Goal: Task Accomplishment & Management: Use online tool/utility

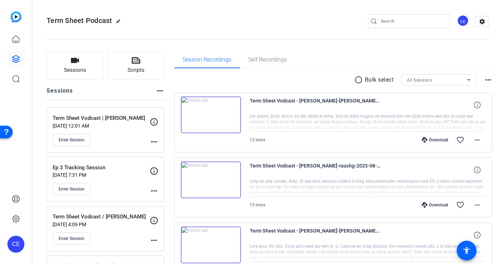
scroll to position [34, 0]
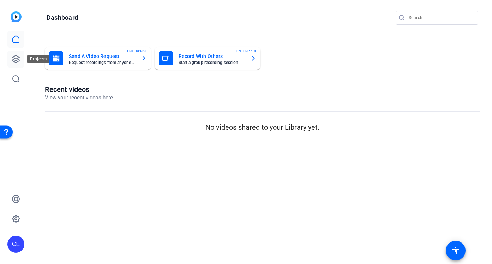
click at [18, 59] on icon at bounding box center [15, 58] width 7 height 7
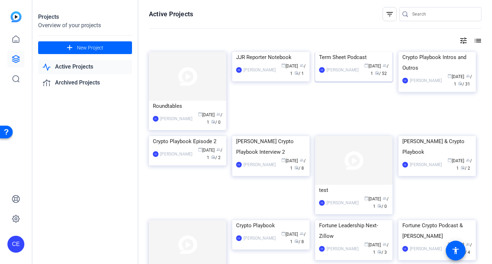
click at [348, 62] on div "Term Sheet Podcast" at bounding box center [354, 57] width 70 height 11
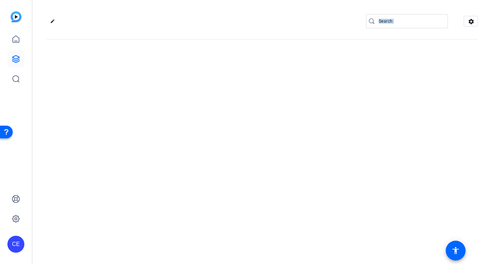
click at [348, 100] on div "edit settings" at bounding box center [262, 132] width 460 height 264
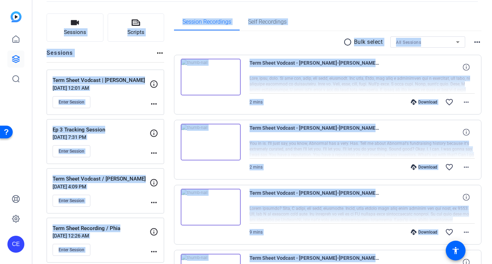
scroll to position [88, 0]
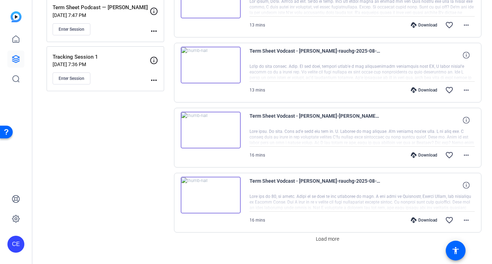
scroll to position [504, 0]
click at [322, 240] on span "Load more" at bounding box center [327, 238] width 23 height 7
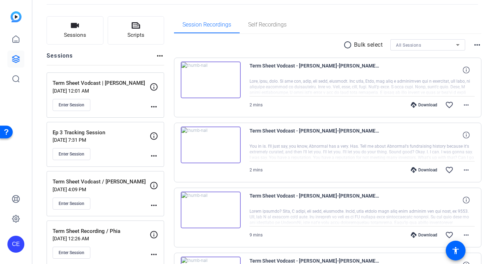
scroll to position [0, 0]
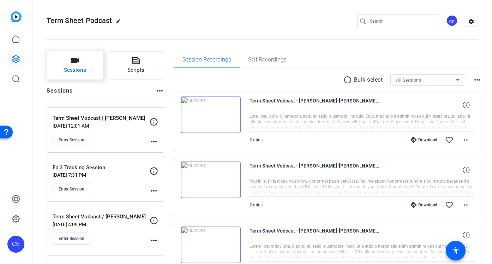
click at [76, 71] on span "Sessions" at bounding box center [75, 70] width 22 height 8
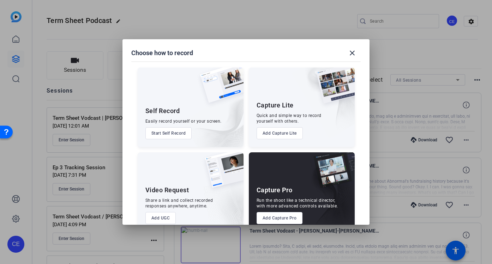
scroll to position [14, 0]
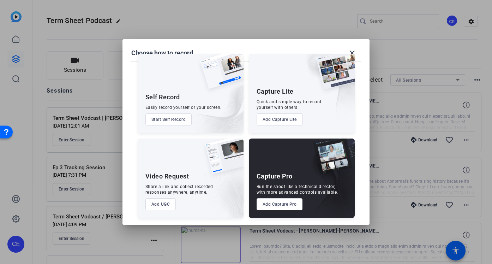
click at [281, 204] on button "Add Capture Pro" at bounding box center [280, 204] width 46 height 12
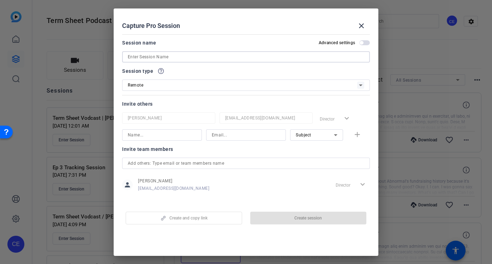
click at [173, 59] on input at bounding box center [246, 57] width 237 height 8
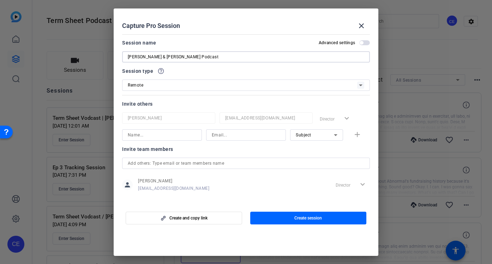
scroll to position [5, 0]
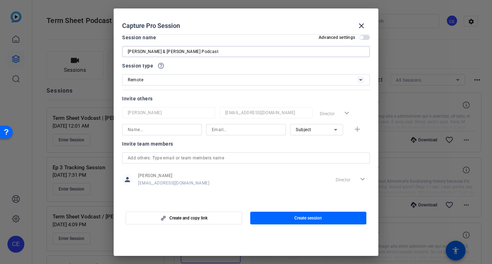
type input "Sam & Hélène Podcast"
click at [160, 130] on input at bounding box center [162, 129] width 68 height 8
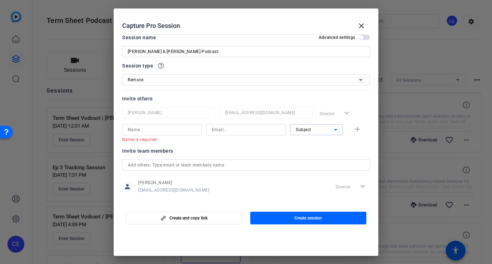
click at [316, 131] on div "Subject" at bounding box center [315, 129] width 38 height 9
click at [213, 151] on div at bounding box center [246, 132] width 492 height 264
click at [162, 134] on div at bounding box center [162, 129] width 68 height 11
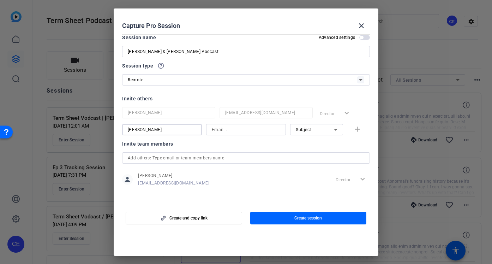
type input "Sam"
click at [359, 129] on div "Sam Subject add" at bounding box center [246, 129] width 248 height 11
click at [247, 135] on div at bounding box center [246, 139] width 80 height 8
click at [226, 129] on input at bounding box center [246, 129] width 68 height 8
type input "sam.freund@fortune.com"
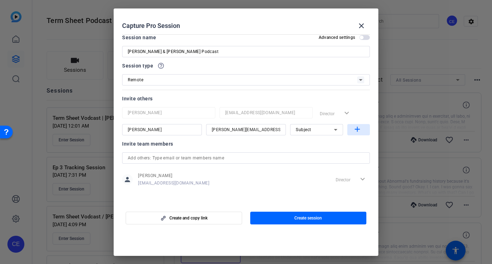
click at [355, 129] on mat-icon "add" at bounding box center [357, 129] width 9 height 9
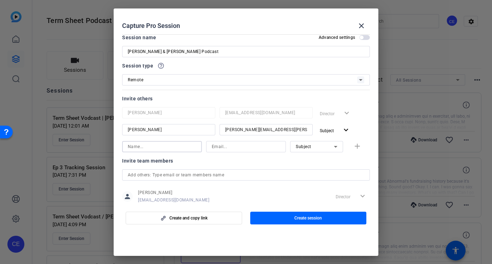
click at [158, 148] on input at bounding box center [162, 146] width 68 height 8
type input "H"
click at [228, 148] on input at bounding box center [246, 146] width 68 height 8
type input "hestevesvonpistor@gmail.com"
click at [312, 145] on div "Subject" at bounding box center [315, 146] width 38 height 9
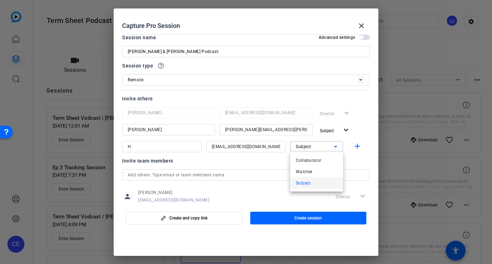
click at [355, 150] on div at bounding box center [246, 132] width 492 height 264
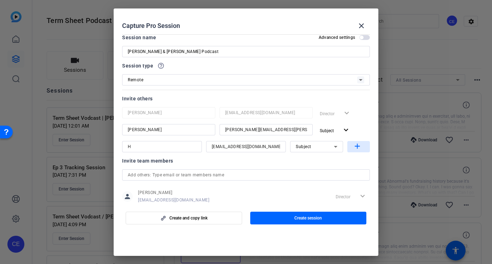
click at [359, 146] on mat-icon "add" at bounding box center [357, 146] width 9 height 9
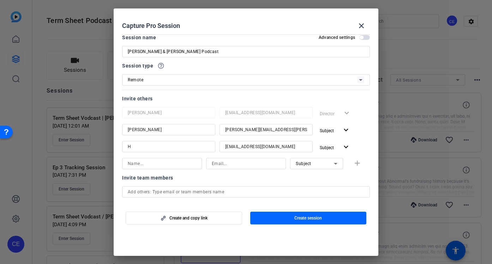
click at [156, 166] on input at bounding box center [162, 163] width 68 height 8
type input "Lydia"
click at [303, 158] on div "Subject" at bounding box center [317, 163] width 42 height 11
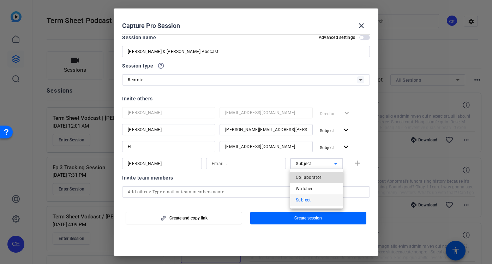
click at [325, 175] on mat-option "Collaborator" at bounding box center [316, 177] width 53 height 11
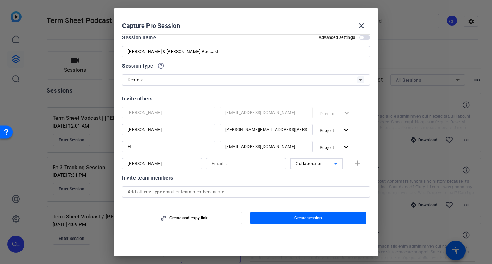
click at [318, 160] on div "Collaborator" at bounding box center [315, 163] width 38 height 9
click at [313, 188] on mat-option "Watcher" at bounding box center [316, 188] width 53 height 11
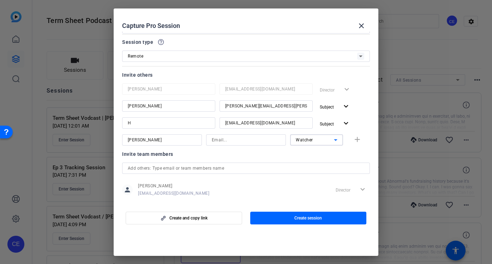
scroll to position [39, 0]
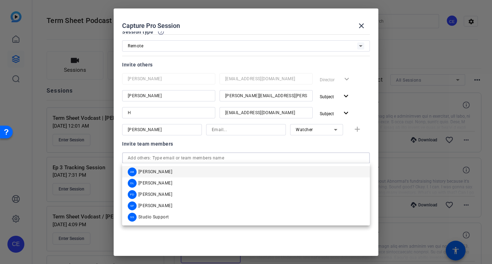
click at [200, 157] on input "text" at bounding box center [246, 158] width 237 height 8
click at [166, 204] on mat-option "SF Sam Freund" at bounding box center [246, 205] width 248 height 11
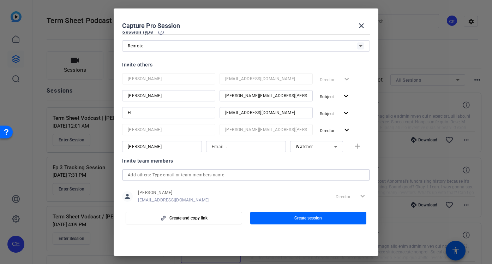
scroll to position [79, 0]
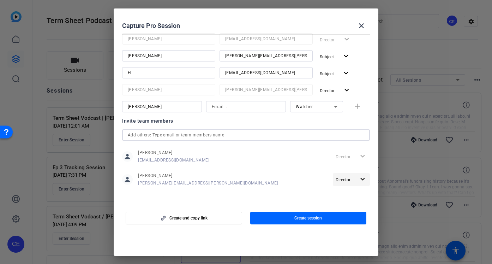
click at [347, 178] on span "Director" at bounding box center [343, 179] width 15 height 5
click at [259, 183] on div at bounding box center [246, 132] width 492 height 264
click at [232, 180] on div "person Sam Freund Sam.Freund@fortune.com Director expand_more" at bounding box center [246, 179] width 248 height 18
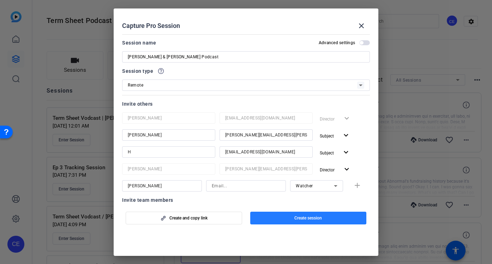
click at [272, 220] on span "button" at bounding box center [308, 217] width 116 height 17
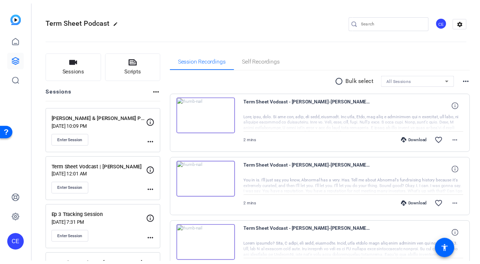
scroll to position [19, 0]
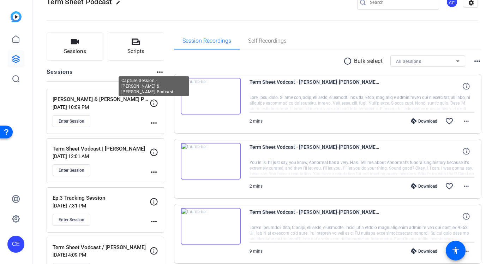
click at [154, 102] on icon at bounding box center [154, 103] width 8 height 8
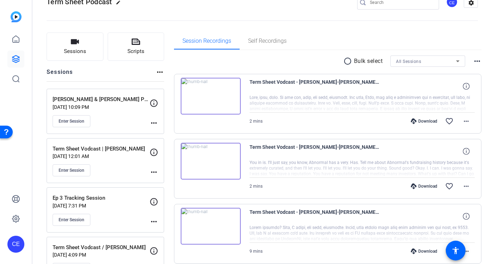
click at [153, 124] on mat-icon "more_horiz" at bounding box center [154, 123] width 8 height 8
click at [100, 124] on div at bounding box center [246, 132] width 492 height 264
click at [73, 124] on button "Enter Session" at bounding box center [72, 121] width 38 height 12
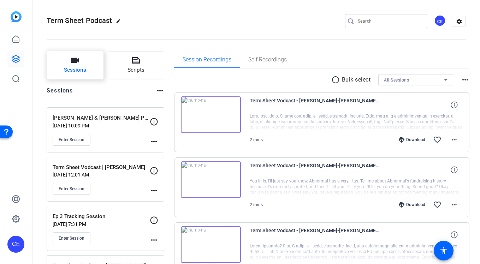
scroll to position [0, 0]
click at [85, 65] on button "Sessions" at bounding box center [75, 65] width 57 height 28
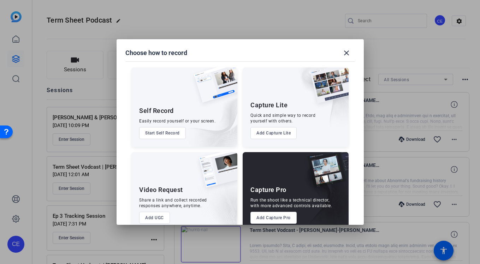
click at [263, 214] on button "Add Capture Pro" at bounding box center [273, 218] width 46 height 12
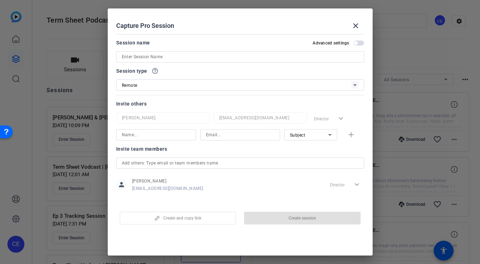
click at [180, 60] on input at bounding box center [240, 57] width 237 height 8
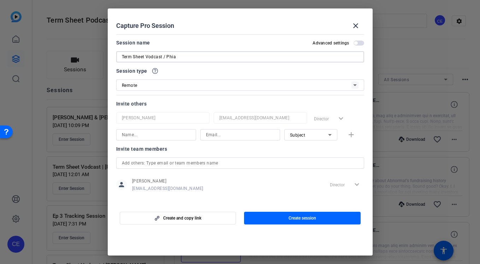
scroll to position [5, 0]
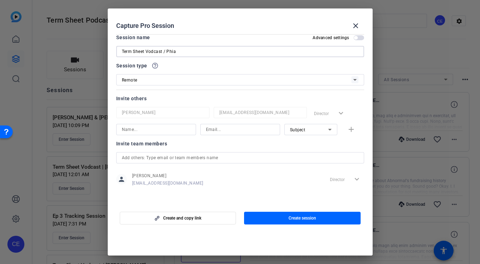
type input "Term Sheet Vodcast / Phia"
click at [150, 134] on div at bounding box center [156, 129] width 68 height 11
type input "[PERSON_NAME]"
click at [227, 130] on input at bounding box center [240, 129] width 68 height 8
type input "[PERSON_NAME][EMAIL_ADDRESS][DOMAIN_NAME]"
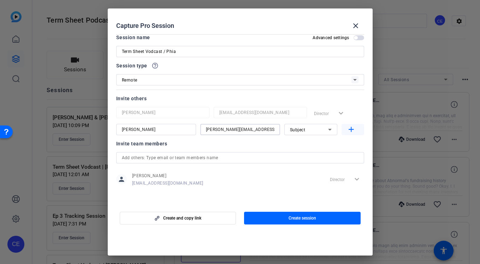
click at [354, 131] on mat-icon "add" at bounding box center [351, 129] width 9 height 9
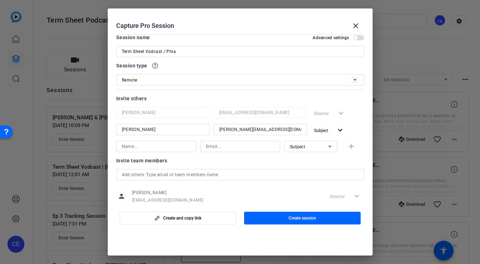
click at [170, 147] on input at bounding box center [156, 146] width 68 height 8
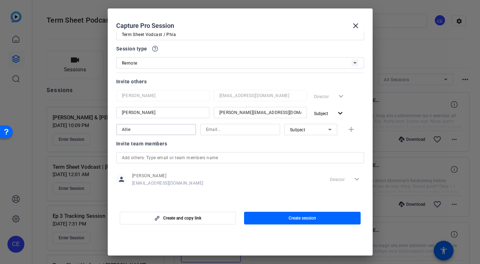
type input "Allie"
click at [225, 127] on input at bounding box center [240, 129] width 68 height 8
type input "[EMAIL_ADDRESS][DOMAIN_NAME]"
click at [306, 132] on div "Subject" at bounding box center [309, 129] width 38 height 9
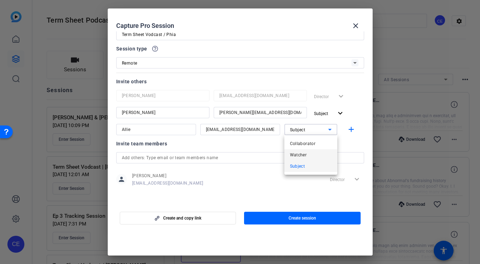
click at [306, 154] on span "Watcher" at bounding box center [298, 155] width 17 height 8
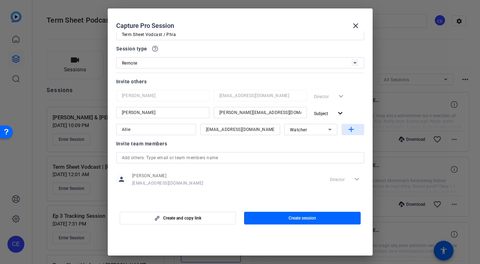
click at [352, 128] on mat-icon "add" at bounding box center [351, 129] width 9 height 9
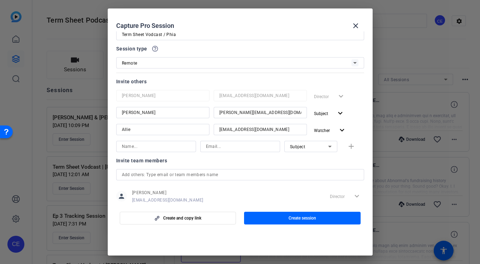
click at [149, 152] on div at bounding box center [156, 156] width 80 height 8
click at [145, 146] on input at bounding box center [156, 146] width 68 height 8
click at [167, 147] on input "[PERSON_NAME][EMAIL_ADDRESS][DOMAIN_NAME]" at bounding box center [156, 146] width 68 height 8
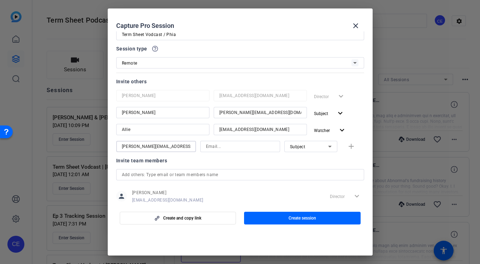
type input "[PERSON_NAME][EMAIL_ADDRESS][DOMAIN_NAME]"
click at [235, 148] on input at bounding box center [240, 146] width 68 height 8
paste input "[PERSON_NAME][EMAIL_ADDRESS][DOMAIN_NAME]"
type input "[PERSON_NAME][EMAIL_ADDRESS][DOMAIN_NAME]"
click at [178, 142] on div "[PERSON_NAME][EMAIL_ADDRESS][DOMAIN_NAME]" at bounding box center [156, 146] width 68 height 11
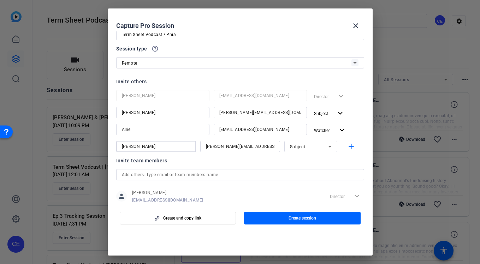
type input "[PERSON_NAME]"
click at [324, 143] on div "Subject" at bounding box center [309, 146] width 38 height 9
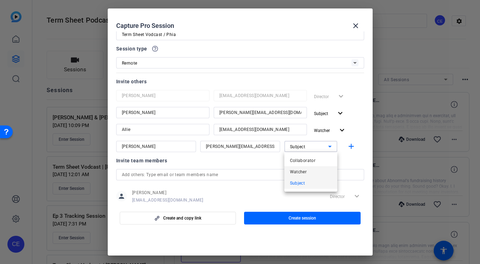
click at [316, 170] on mat-option "Watcher" at bounding box center [310, 171] width 53 height 11
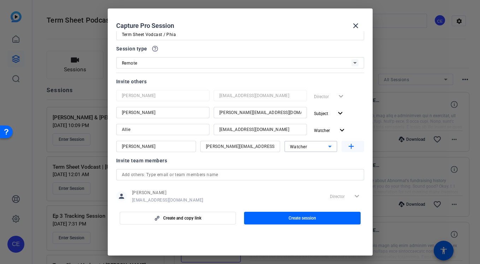
click at [357, 146] on span "button" at bounding box center [352, 146] width 23 height 17
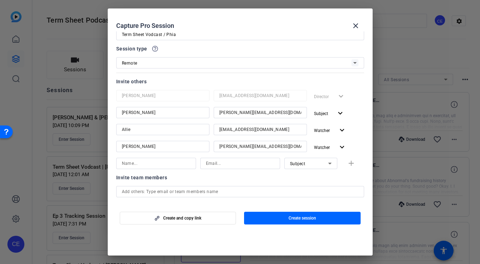
click at [174, 164] on input at bounding box center [156, 163] width 68 height 8
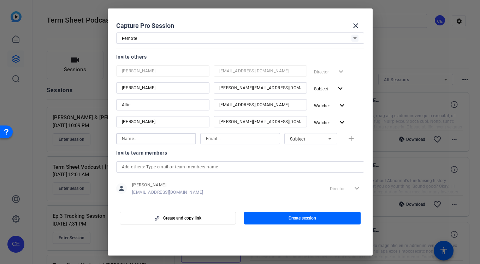
scroll to position [44, 0]
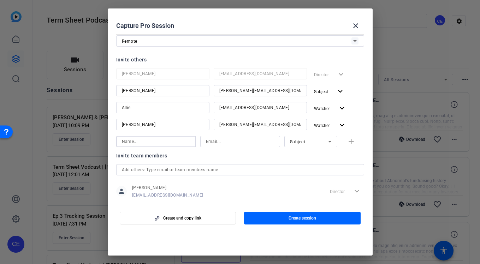
type input "L"
type input "[PERSON_NAME]"
click at [219, 141] on input at bounding box center [240, 141] width 68 height 8
type input "[PERSON_NAME][EMAIL_ADDRESS][DOMAIN_NAME]"
click at [300, 146] on div "Subject" at bounding box center [311, 141] width 42 height 11
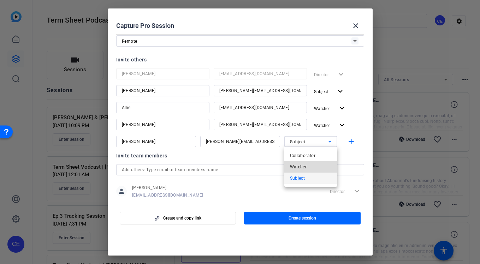
click at [300, 164] on span "Watcher" at bounding box center [298, 167] width 17 height 8
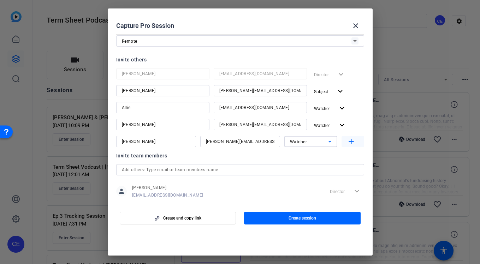
click at [350, 140] on mat-icon "add" at bounding box center [351, 141] width 9 height 9
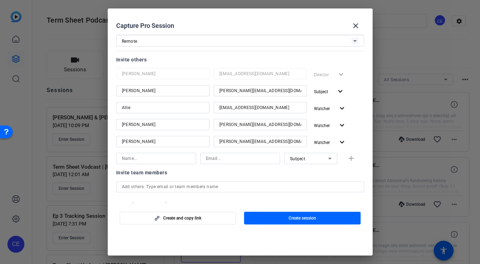
scroll to position [73, 0]
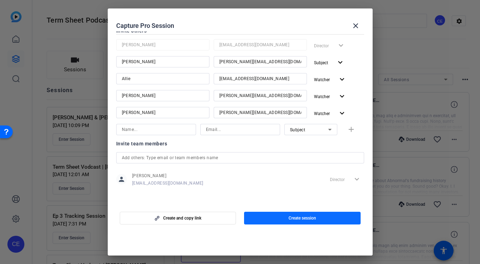
click at [266, 220] on span "button" at bounding box center [302, 218] width 116 height 17
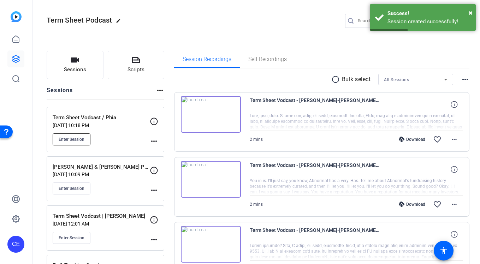
click at [73, 138] on span "Enter Session" at bounding box center [72, 140] width 26 height 6
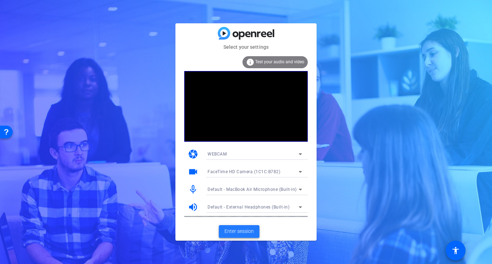
click at [235, 231] on span "Enter session" at bounding box center [239, 230] width 29 height 7
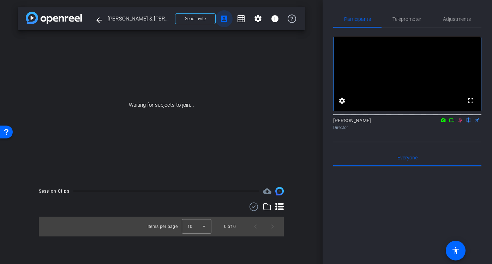
click at [227, 20] on mat-icon "account_box" at bounding box center [224, 18] width 8 height 8
click at [197, 18] on span "Send invite" at bounding box center [195, 19] width 21 height 6
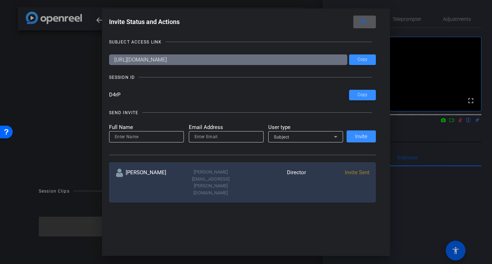
click at [199, 61] on input "https://capture.openreel.com/subject/MODE_OTP?otp=D4rP" at bounding box center [228, 59] width 239 height 11
click at [262, 61] on input "https://capture.openreel.com/subject/MODE_OTP?otp=D4rP" at bounding box center [228, 59] width 239 height 11
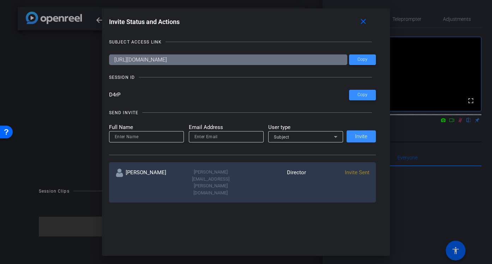
click at [262, 61] on input "https://capture.openreel.com/subject/MODE_OTP?otp=D4rP" at bounding box center [228, 59] width 239 height 11
click at [121, 95] on input "D4rP" at bounding box center [229, 95] width 240 height 11
click at [189, 61] on input "https://capture.openreel.com/subject/MODE_OTP?otp=D4rP" at bounding box center [228, 59] width 239 height 11
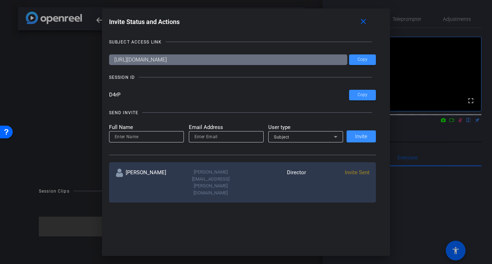
click at [189, 61] on input "https://capture.openreel.com/subject/MODE_OTP?otp=D4rP" at bounding box center [228, 59] width 239 height 11
click at [260, 58] on input "https://capture.openreel.com/subject/MODE_OTP?otp=D4rP" at bounding box center [228, 59] width 239 height 11
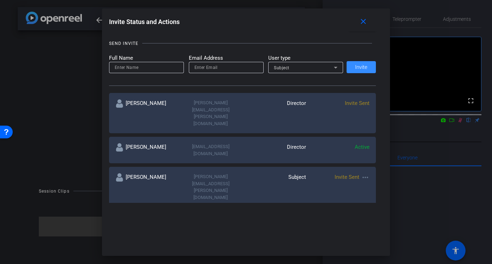
scroll to position [72, 0]
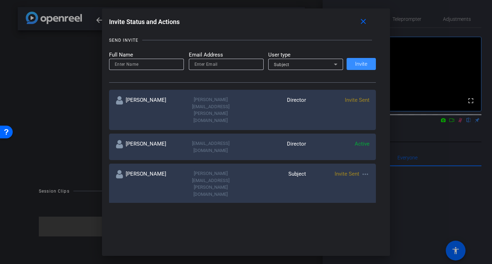
click at [356, 103] on span "Invite Sent" at bounding box center [357, 100] width 25 height 6
click at [342, 104] on div "Sam Freund Sam.Freund@fortune.com Director Invite Sent" at bounding box center [242, 110] width 267 height 40
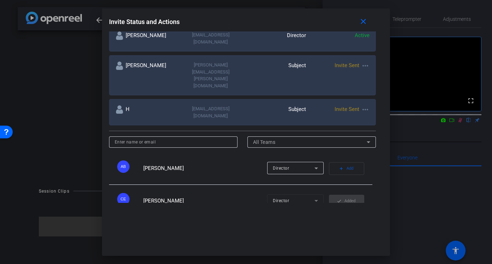
scroll to position [0, 0]
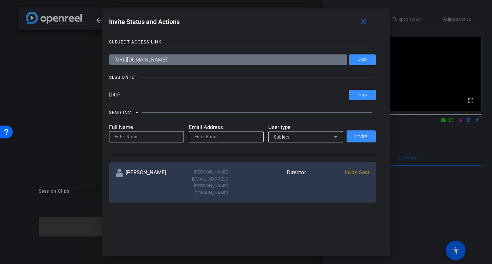
click at [197, 59] on input "https://capture.openreel.com/subject/MODE_OTP?otp=D4rP" at bounding box center [228, 59] width 239 height 11
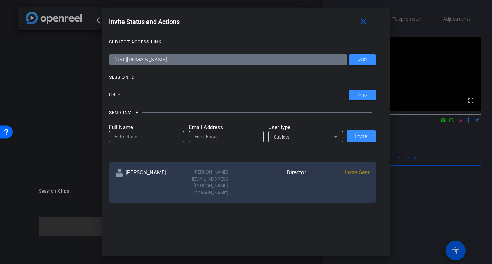
click at [197, 59] on input "https://capture.openreel.com/subject/MODE_OTP?otp=D4rP" at bounding box center [228, 59] width 239 height 11
click at [364, 24] on mat-icon "close" at bounding box center [363, 21] width 9 height 9
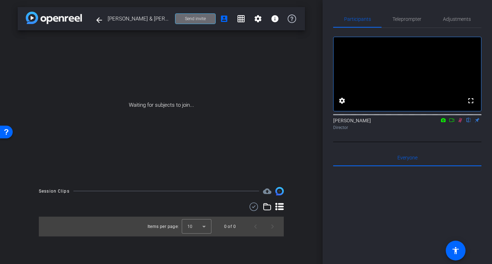
click at [193, 18] on span "Send invite" at bounding box center [195, 19] width 21 height 6
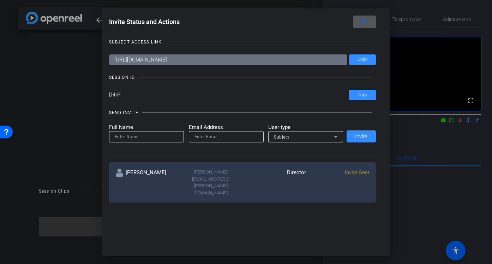
click at [258, 61] on input "https://capture.openreel.com/subject/MODE_OTP?otp=D4rP" at bounding box center [228, 59] width 239 height 11
click at [366, 23] on mat-icon "close" at bounding box center [363, 21] width 9 height 9
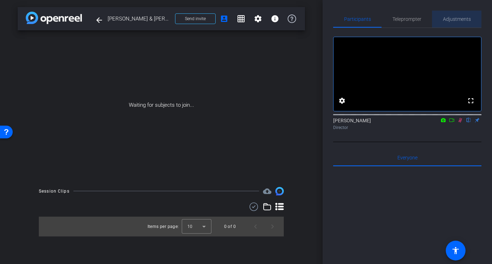
click at [455, 18] on span "Adjustments" at bounding box center [457, 19] width 28 height 5
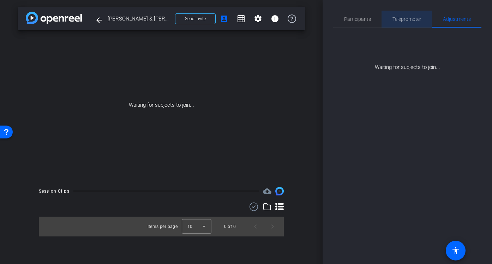
click at [403, 21] on span "Teleprompter" at bounding box center [407, 19] width 29 height 5
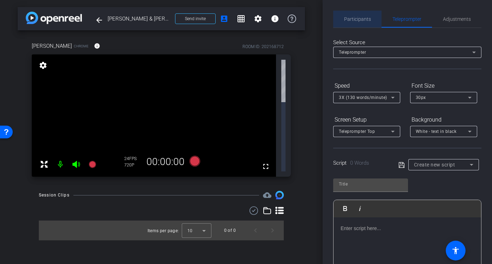
click at [358, 22] on span "Participants" at bounding box center [357, 19] width 27 height 17
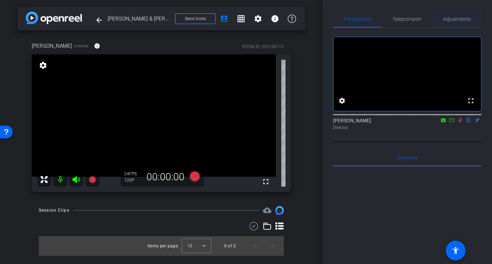
click at [450, 20] on span "Adjustments" at bounding box center [457, 19] width 28 height 5
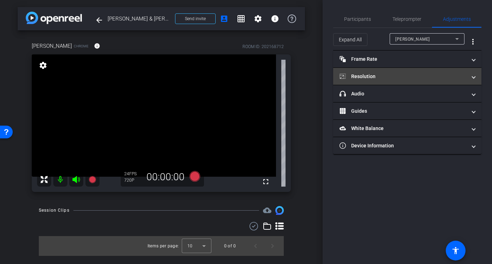
click at [393, 76] on mat-panel-title "Resolution" at bounding box center [403, 76] width 127 height 7
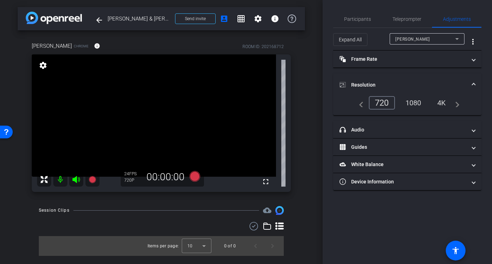
click at [414, 100] on div "1080" at bounding box center [413, 103] width 26 height 12
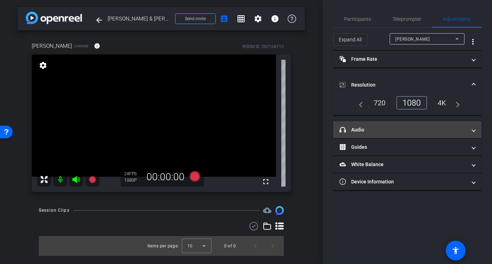
click at [384, 132] on mat-panel-title "headphone icon Audio" at bounding box center [403, 129] width 127 height 7
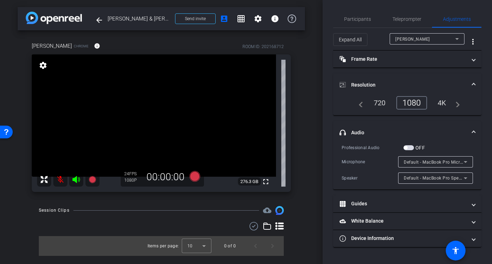
click at [440, 163] on span "Default - MacBook Pro Microphone (Built-in)" at bounding box center [449, 162] width 91 height 6
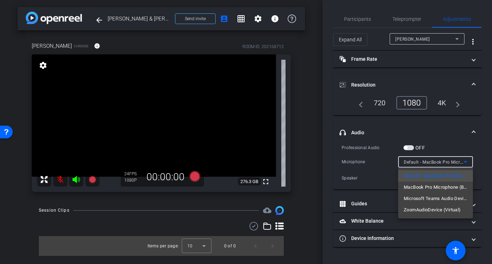
click at [456, 135] on div at bounding box center [246, 132] width 492 height 264
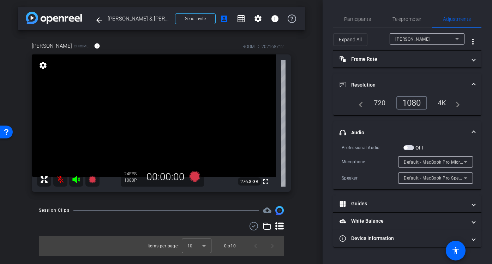
click at [426, 165] on div "Default - MacBook Pro Microphone (Built-in)" at bounding box center [434, 161] width 60 height 9
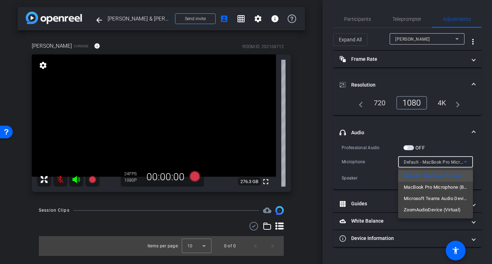
click at [453, 129] on div at bounding box center [246, 132] width 492 height 264
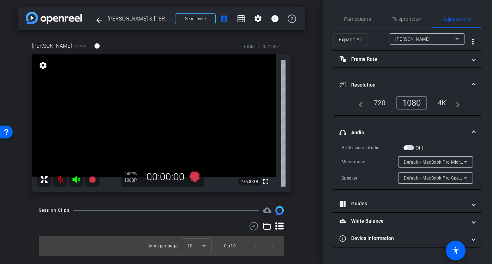
click at [413, 146] on span "button" at bounding box center [408, 147] width 11 height 5
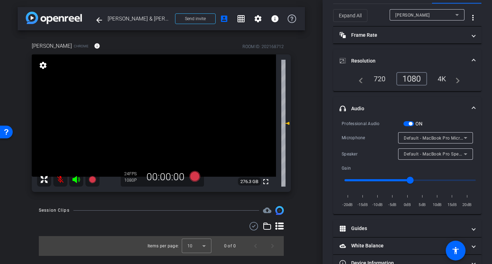
scroll to position [25, 0]
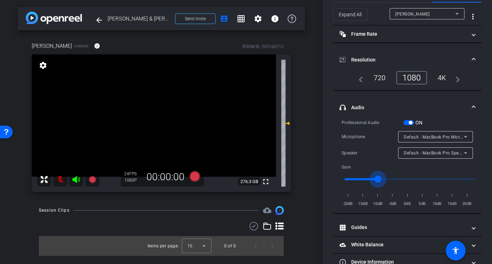
click at [375, 179] on input "range" at bounding box center [410, 179] width 146 height 16
click at [361, 180] on input "range" at bounding box center [410, 179] width 146 height 16
click at [402, 178] on input "range" at bounding box center [410, 179] width 146 height 16
click at [434, 178] on input "range" at bounding box center [410, 179] width 146 height 16
click at [375, 179] on input "range" at bounding box center [410, 179] width 146 height 16
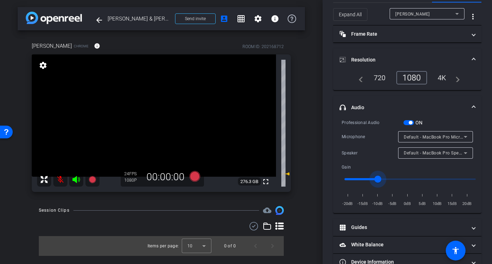
type input "0.3"
click at [363, 178] on input "range" at bounding box center [410, 179] width 146 height 16
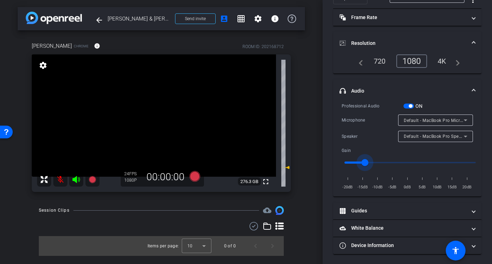
scroll to position [41, 0]
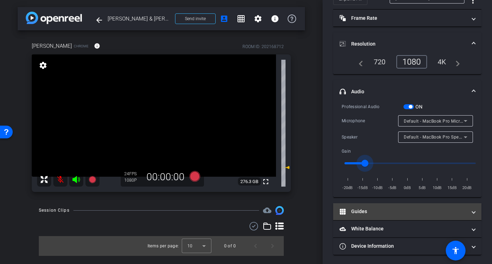
click at [398, 209] on mat-panel-title "Guides" at bounding box center [403, 211] width 127 height 7
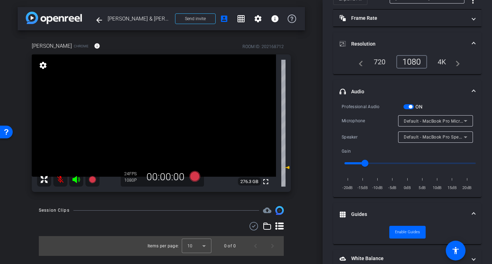
scroll to position [72, 0]
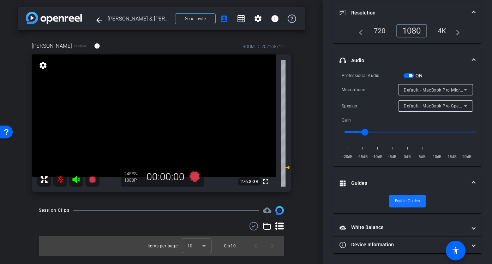
click at [403, 199] on span "Enable Guides" at bounding box center [407, 201] width 25 height 11
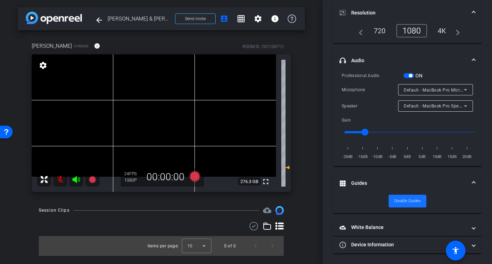
click at [403, 199] on span "Disable Guides" at bounding box center [407, 201] width 26 height 11
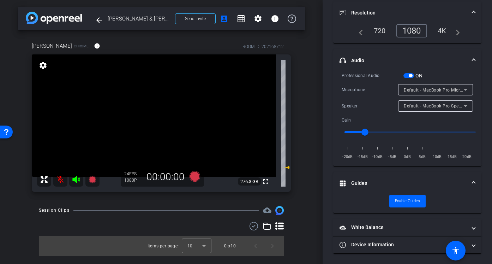
scroll to position [0, 0]
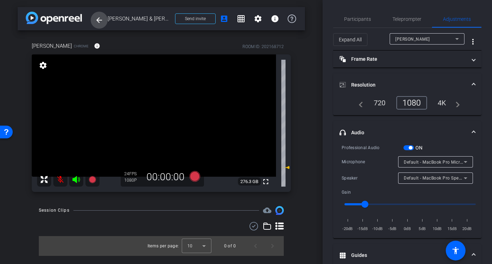
click at [97, 25] on span at bounding box center [99, 20] width 17 height 17
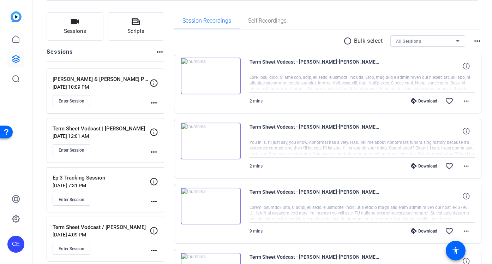
scroll to position [42, 0]
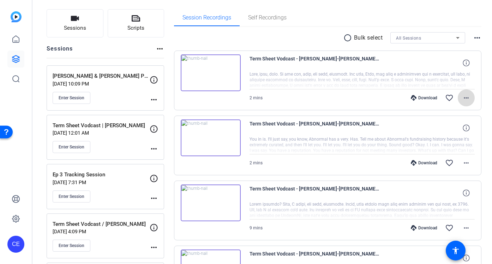
click at [466, 98] on mat-icon "more_horiz" at bounding box center [466, 98] width 8 height 8
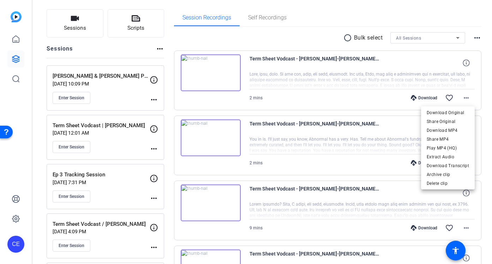
click at [483, 104] on div at bounding box center [246, 132] width 492 height 264
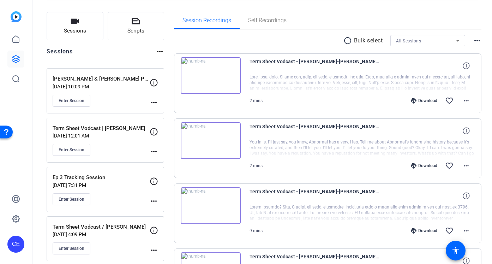
scroll to position [65, 0]
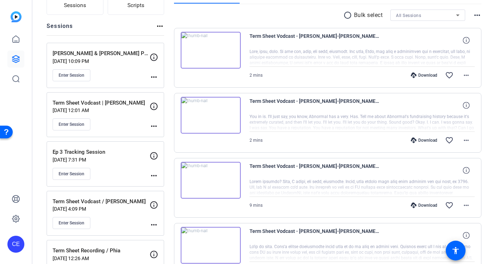
drag, startPoint x: 55, startPoint y: 152, endPoint x: 104, endPoint y: 153, distance: 49.4
click at [104, 153] on p "Ep 3 Tracking Session" at bounding box center [101, 152] width 97 height 8
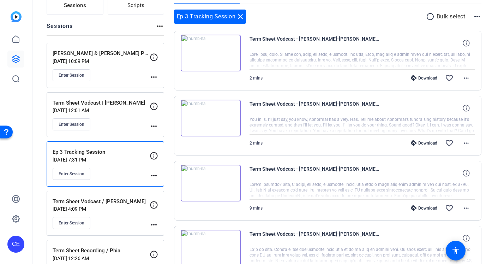
click at [76, 157] on p "Aug 11, 2025 @ 7:31 PM" at bounding box center [101, 160] width 97 height 6
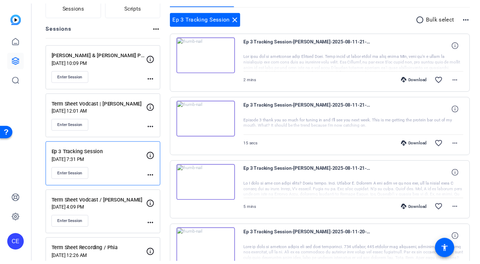
scroll to position [0, 0]
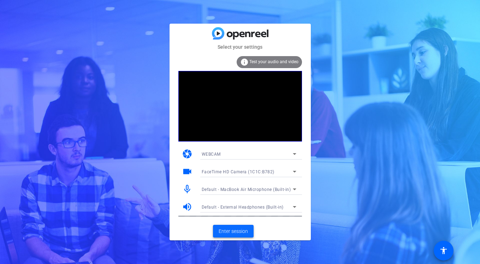
click at [234, 233] on span "Enter session" at bounding box center [233, 231] width 29 height 7
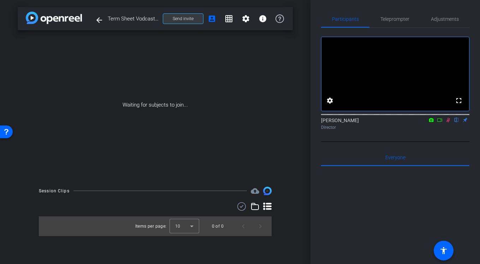
click at [194, 18] on span at bounding box center [183, 18] width 40 height 17
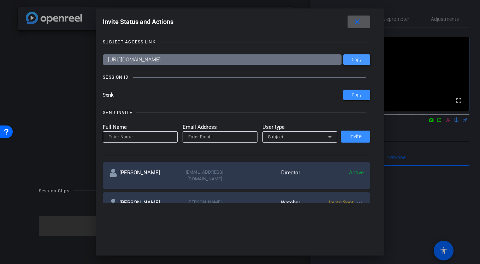
click at [361, 62] on span at bounding box center [356, 59] width 27 height 17
click at [363, 94] on span at bounding box center [356, 94] width 27 height 17
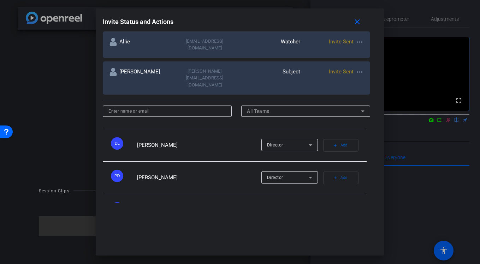
scroll to position [245, 0]
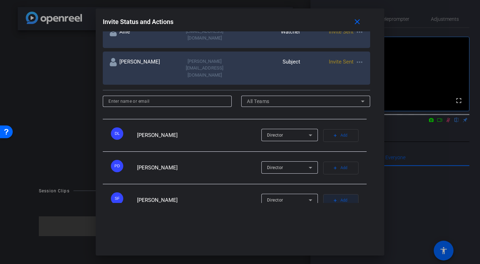
click at [349, 192] on span "button" at bounding box center [340, 200] width 35 height 17
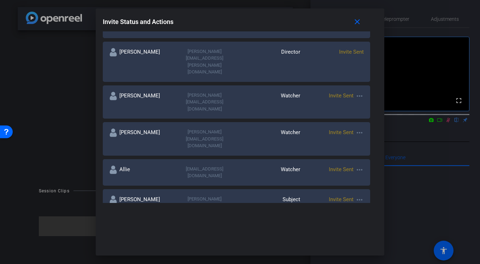
scroll to position [148, 0]
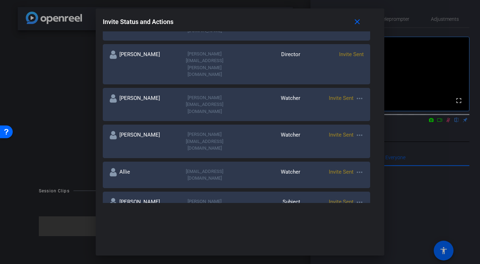
click at [196, 237] on input at bounding box center [167, 241] width 118 height 8
type input "[PERSON_NAME]"
click at [196, 237] on input "[PERSON_NAME]" at bounding box center [167, 241] width 118 height 8
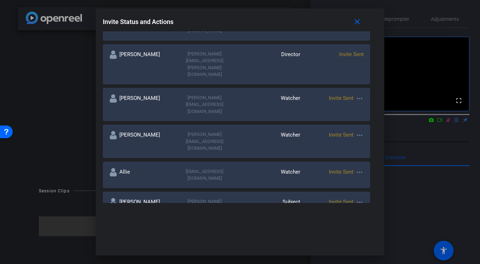
scroll to position [0, 0]
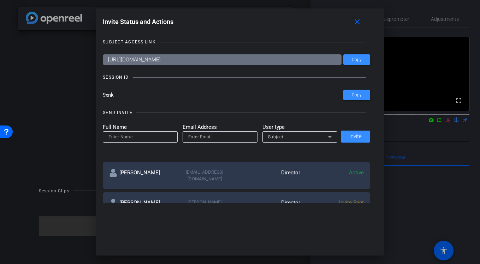
click at [154, 139] on input at bounding box center [140, 137] width 64 height 8
click at [295, 139] on div "Subject" at bounding box center [298, 136] width 60 height 9
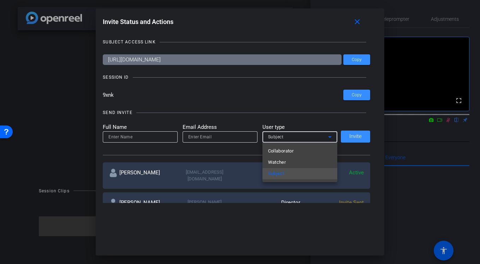
click at [305, 110] on div at bounding box center [240, 132] width 480 height 264
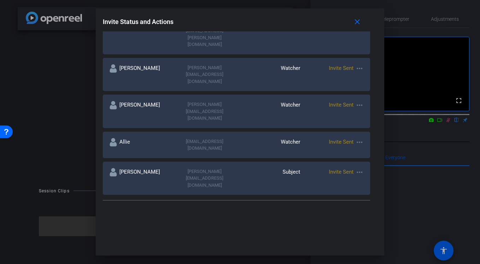
scroll to position [170, 0]
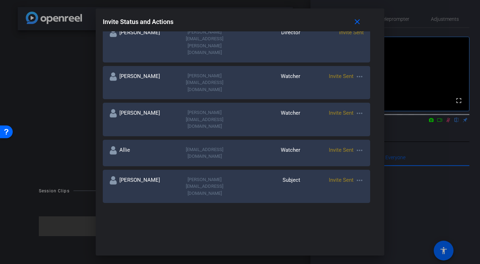
click at [269, 215] on div "All Teams" at bounding box center [304, 219] width 114 height 8
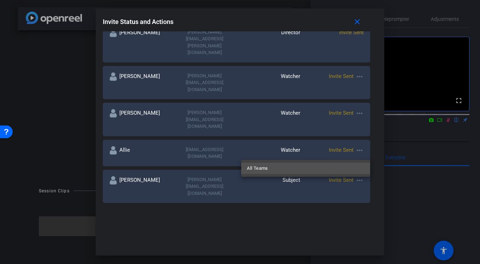
click at [181, 158] on div at bounding box center [240, 132] width 480 height 264
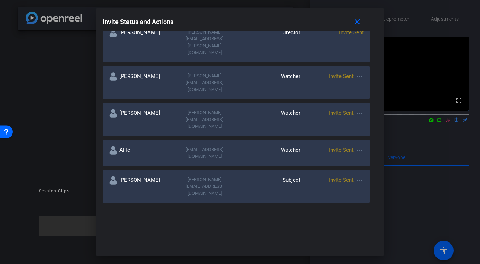
click at [172, 215] on input at bounding box center [167, 219] width 118 height 8
click at [124, 232] on div "Invite Status and Actions close SUBJECT ACCESS LINK [URL][DOMAIN_NAME] Copy SES…" at bounding box center [240, 131] width 288 height 247
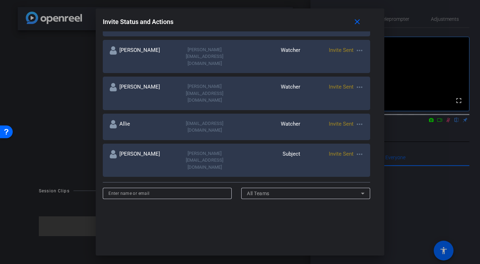
scroll to position [2, 0]
click at [359, 24] on mat-icon "close" at bounding box center [357, 22] width 9 height 9
